Goal: Task Accomplishment & Management: Manage account settings

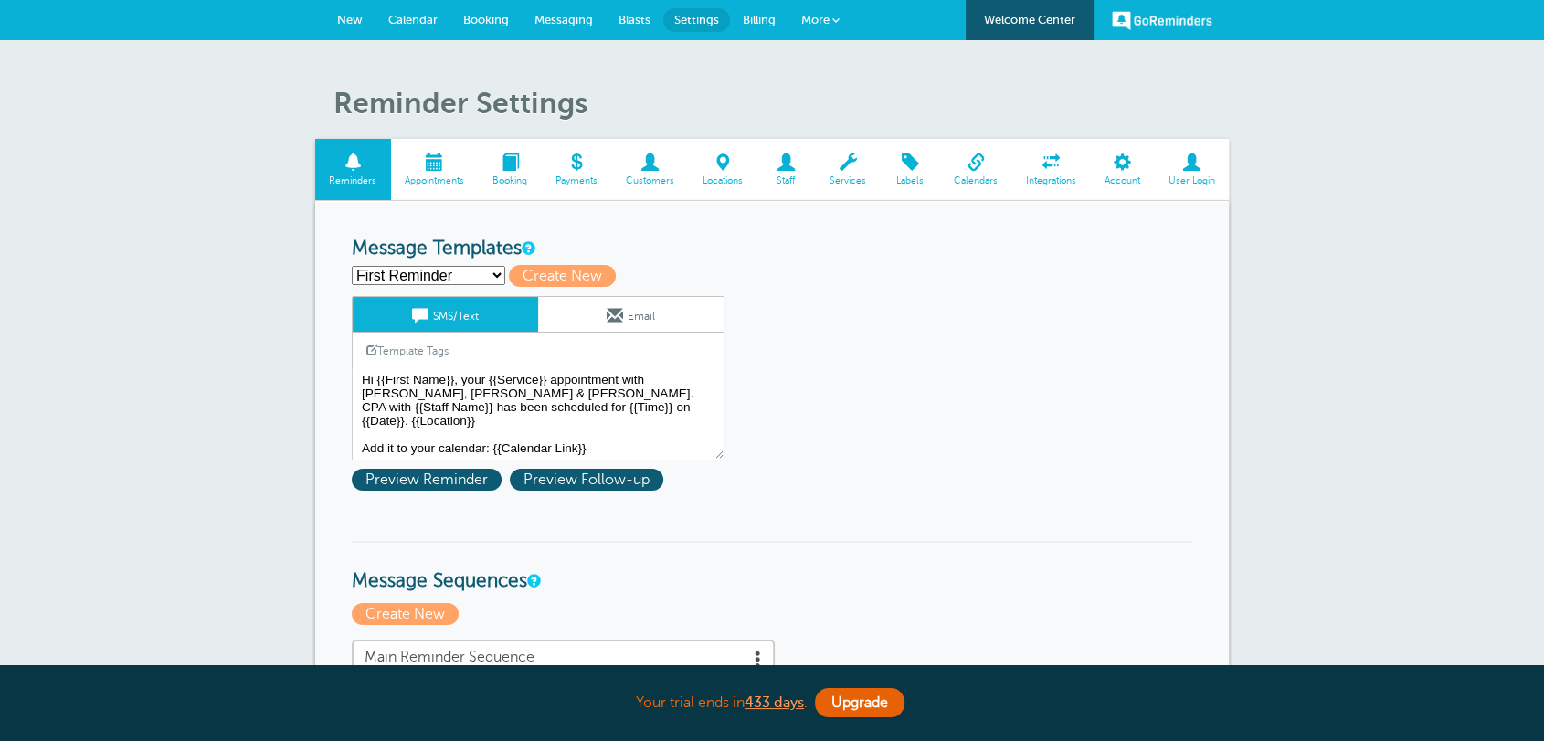
click at [758, 19] on span "Billing" at bounding box center [759, 20] width 33 height 14
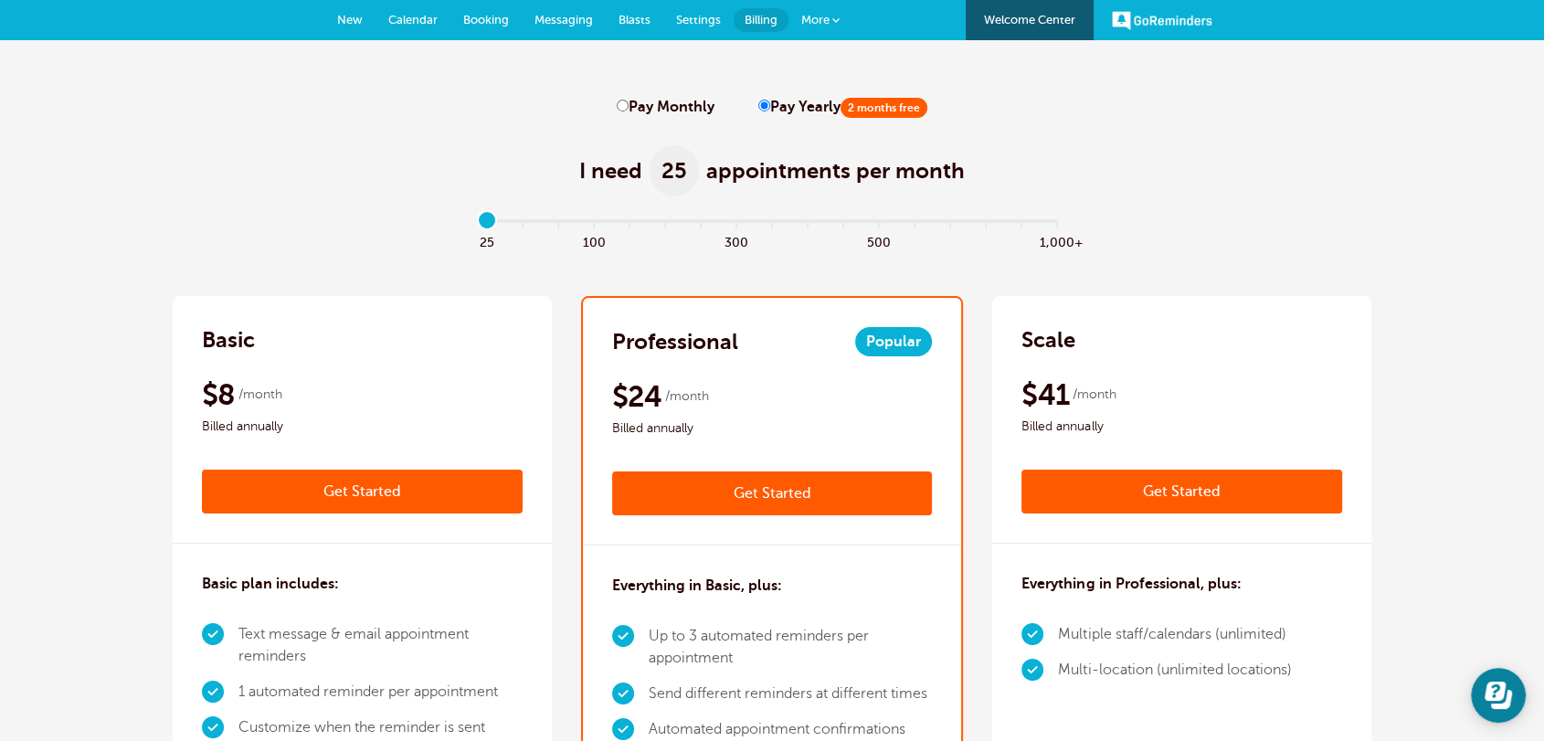
click at [673, 17] on link "Settings" at bounding box center [698, 20] width 70 height 40
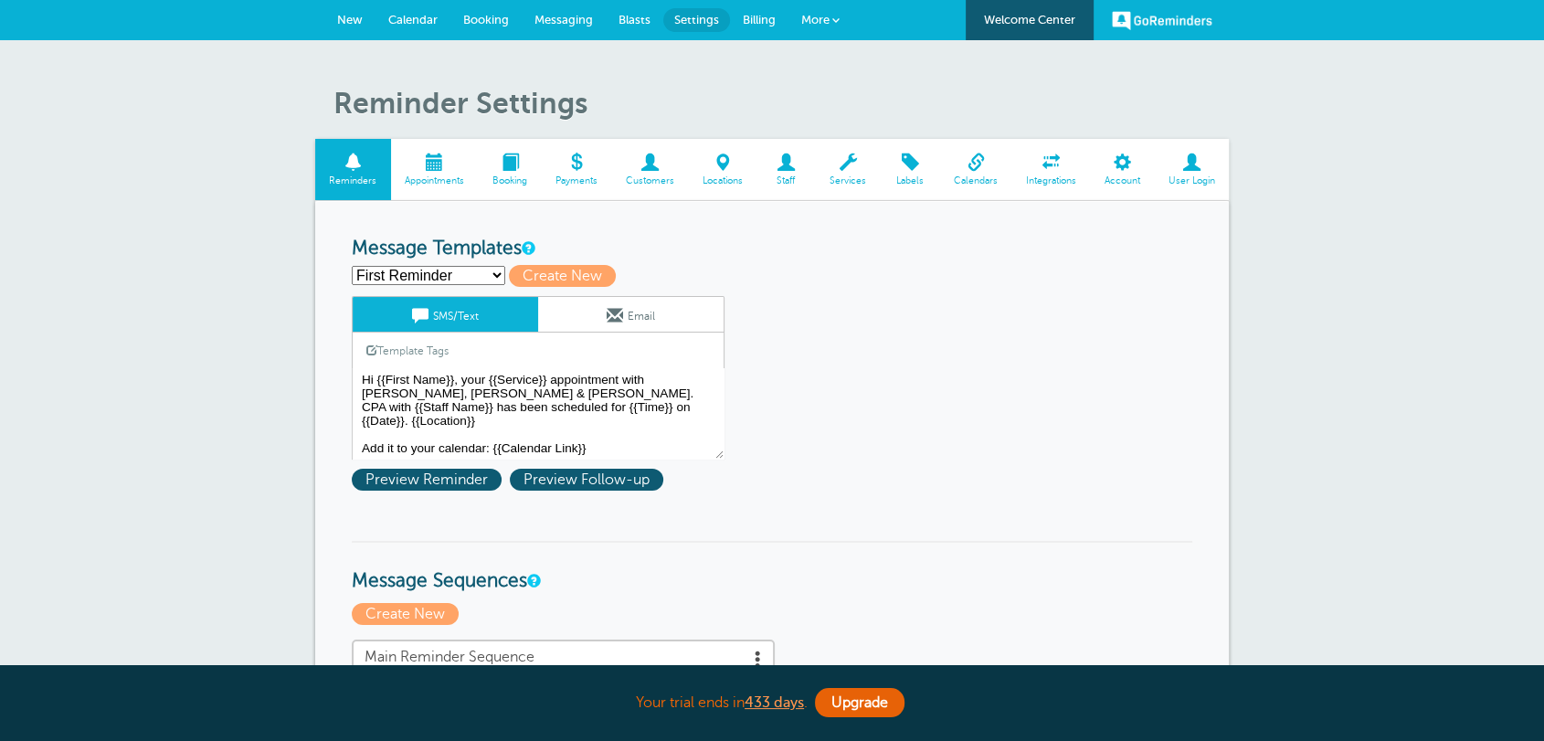
click at [526, 177] on span "Booking" at bounding box center [510, 180] width 45 height 11
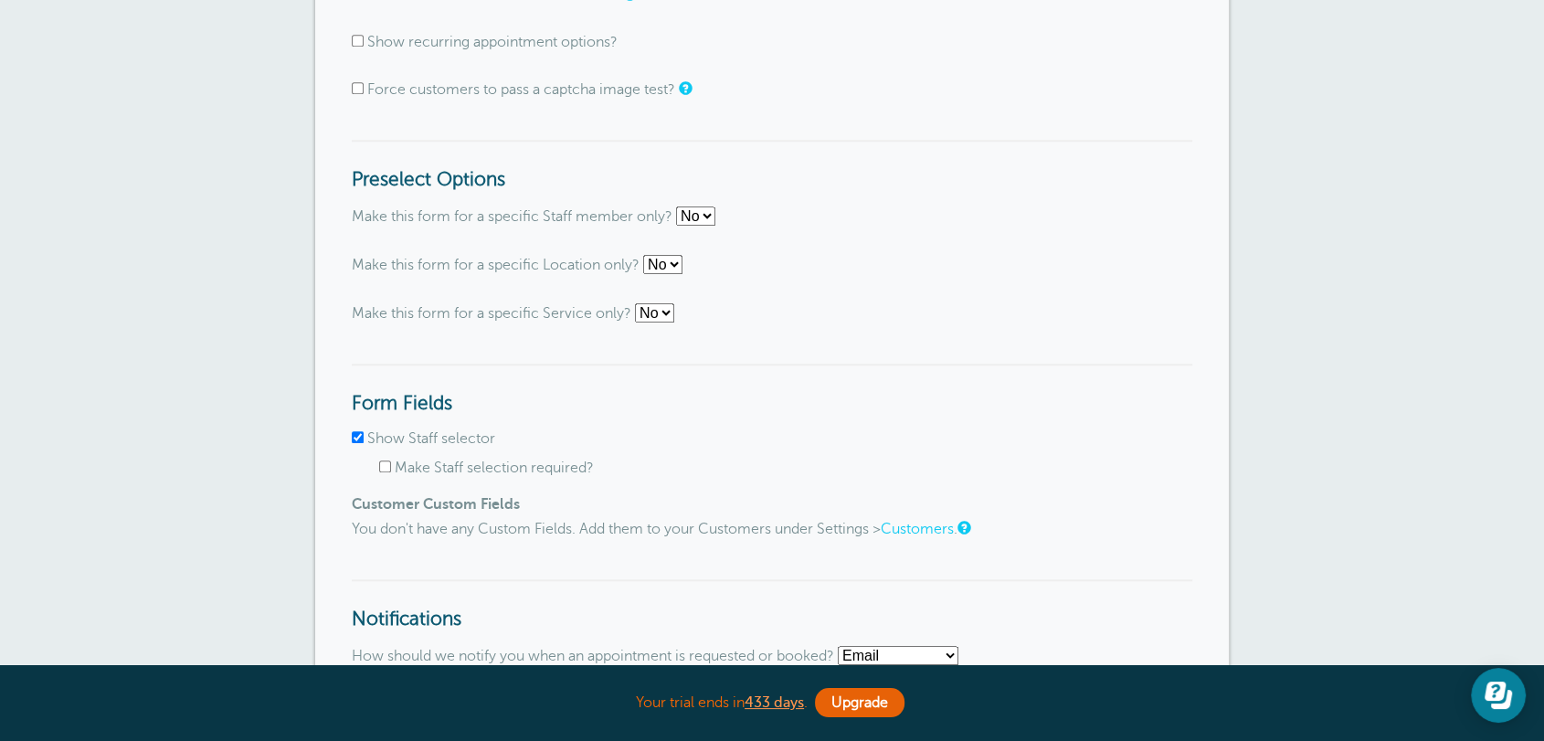
scroll to position [1894, 0]
